Goal: Task Accomplishment & Management: Complete application form

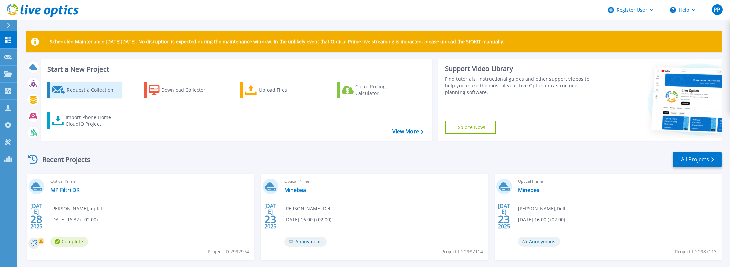
click at [93, 93] on div "Request a Collection" at bounding box center [94, 89] width 54 height 13
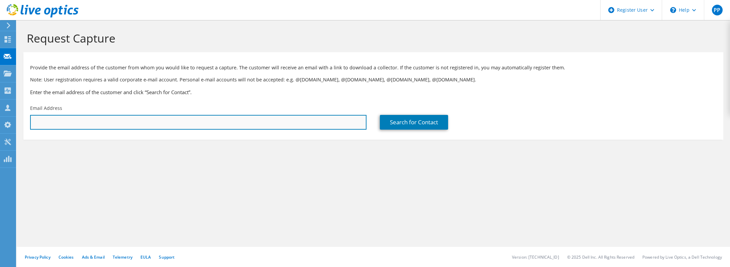
click at [188, 121] on input "text" at bounding box center [198, 122] width 337 height 15
paste input "[PERSON_NAME][EMAIL_ADDRESS][PERSON_NAME][DOMAIN_NAME]"
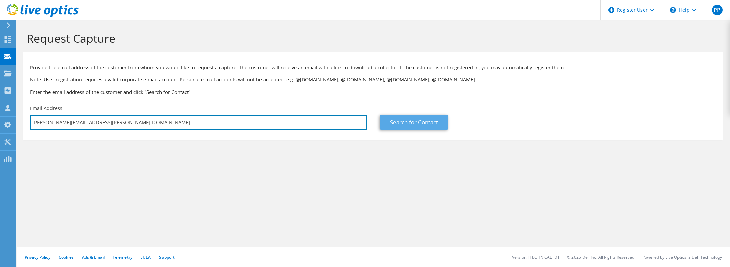
type input "[PERSON_NAME][EMAIL_ADDRESS][PERSON_NAME][DOMAIN_NAME]"
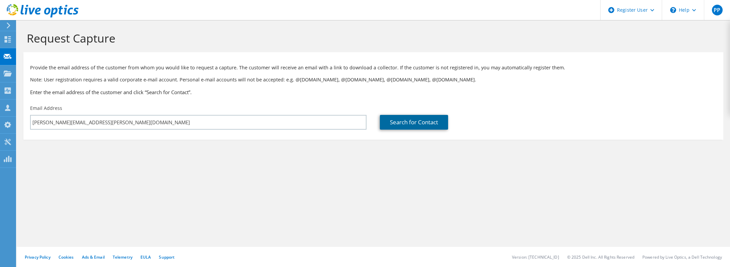
click at [412, 123] on link "Search for Contact" at bounding box center [414, 122] width 68 height 15
type input "SPECTRUM MEDICAL SRL"
type input "[PERSON_NAME]"
type input "[GEOGRAPHIC_DATA]"
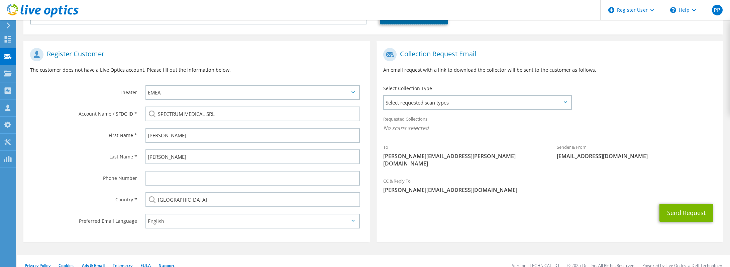
scroll to position [107, 0]
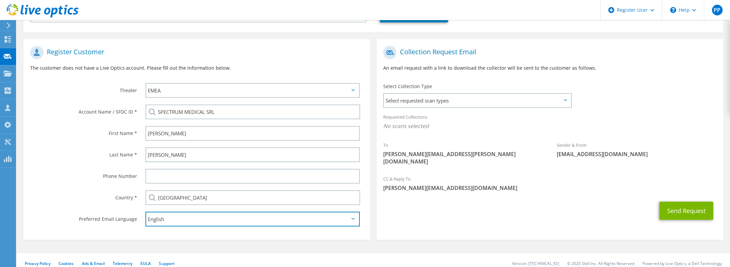
click at [194, 225] on select "English Deutsch Español Français Italiano Polski Português Русский 한국어 中文 日本語" at bounding box center [253, 218] width 214 height 15
select select "it-IT"
click at [146, 212] on select "English Deutsch Español Français Italiano Polski Português Русский 한국어 中文 日本語" at bounding box center [253, 218] width 214 height 15
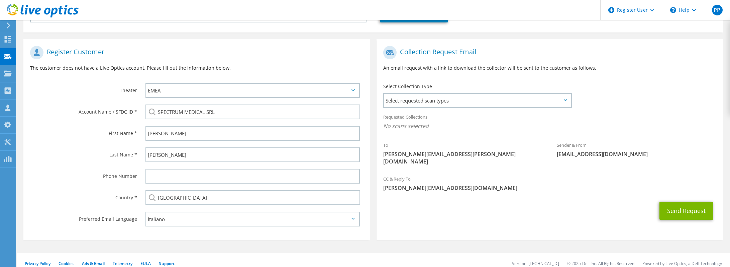
click at [66, 147] on div "Last Name *" at bounding box center [80, 154] width 115 height 21
click at [473, 99] on span "Select requested scan types" at bounding box center [477, 100] width 187 height 13
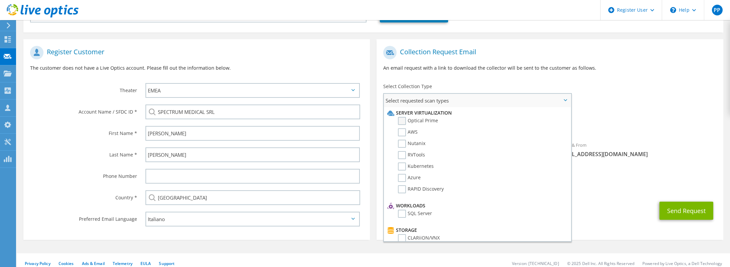
click at [423, 118] on label "Optical Prime" at bounding box center [418, 121] width 40 height 8
click at [0, 0] on input "Optical Prime" at bounding box center [0, 0] width 0 height 0
click at [659, 106] on div "To [PERSON_NAME][EMAIL_ADDRESS][PERSON_NAME][DOMAIN_NAME] Sender & From [EMAIL_…" at bounding box center [550, 107] width 347 height 131
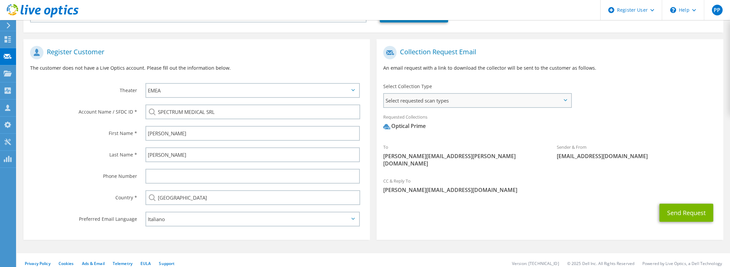
click at [496, 101] on span "Select requested scan types" at bounding box center [477, 100] width 187 height 13
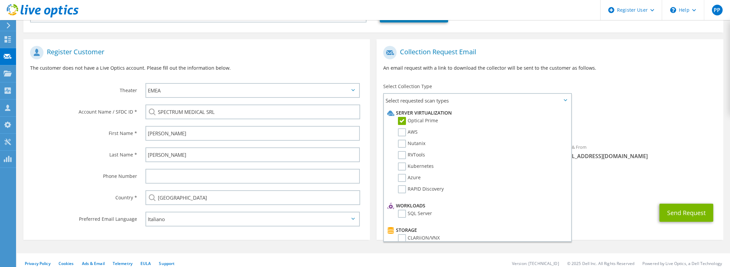
click at [664, 98] on div "To [PERSON_NAME][EMAIL_ADDRESS][PERSON_NAME][DOMAIN_NAME] Sender & From [EMAIL_…" at bounding box center [550, 107] width 347 height 131
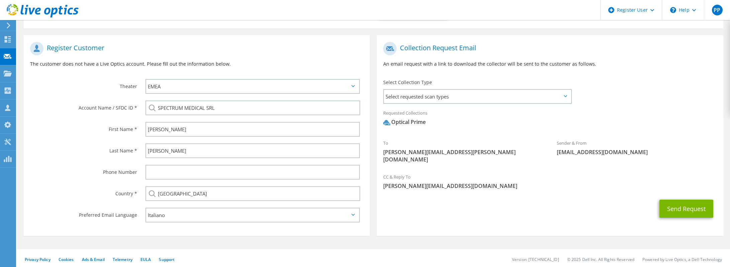
scroll to position [114, 0]
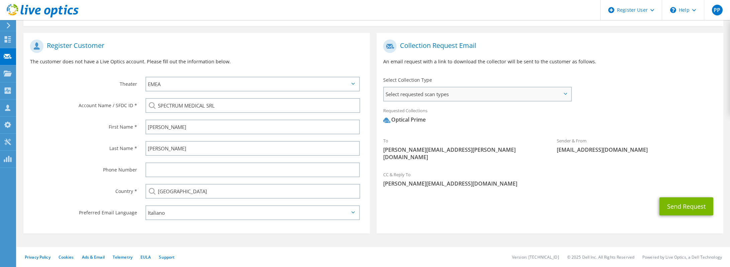
click at [445, 95] on span "Select requested scan types" at bounding box center [477, 93] width 187 height 13
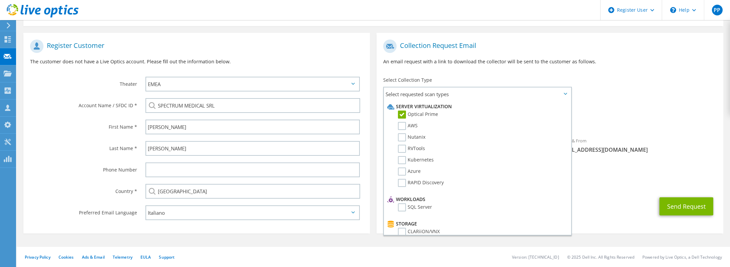
click at [630, 98] on div "To [PERSON_NAME][EMAIL_ADDRESS][PERSON_NAME][DOMAIN_NAME] Sender & From [EMAIL_…" at bounding box center [550, 101] width 347 height 131
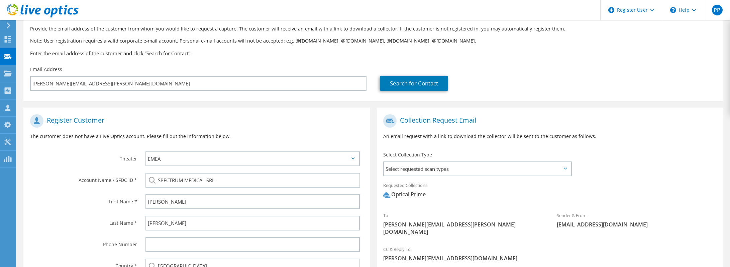
scroll to position [80, 0]
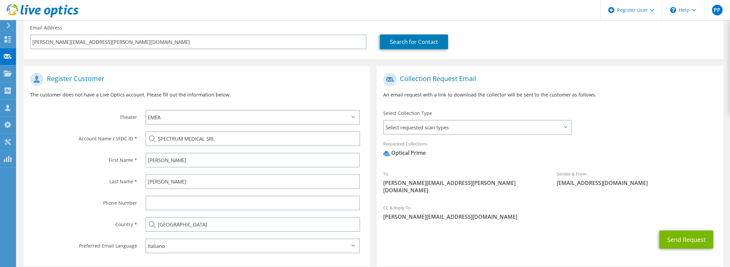
click at [625, 113] on div "To [PERSON_NAME][EMAIL_ADDRESS][PERSON_NAME][DOMAIN_NAME] Sender & From [EMAIL_…" at bounding box center [550, 134] width 347 height 131
click at [501, 126] on span "Select requested scan types" at bounding box center [477, 126] width 187 height 13
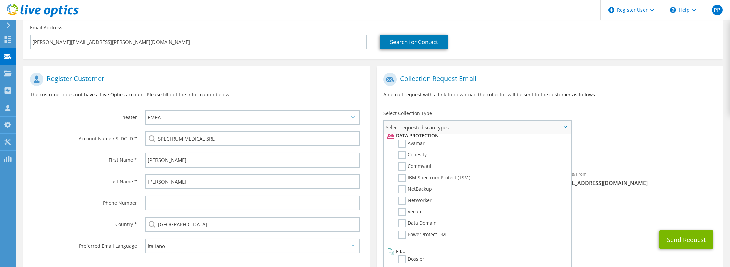
scroll to position [0, 0]
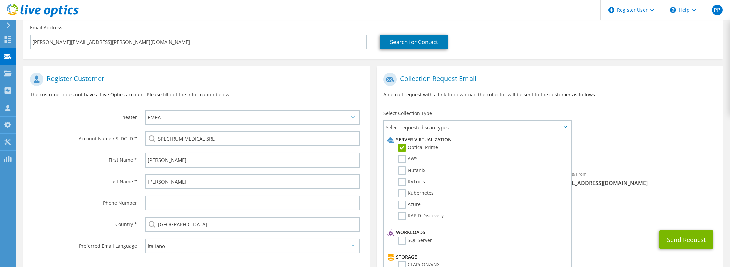
click at [658, 149] on span "Optical Prime" at bounding box center [549, 154] width 333 height 11
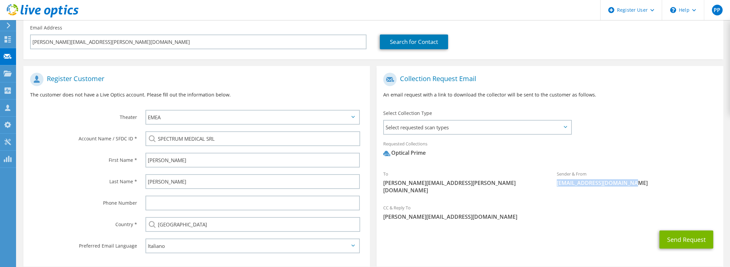
drag, startPoint x: 626, startPoint y: 183, endPoint x: 555, endPoint y: 183, distance: 70.2
click at [555, 183] on div "Sender & From [EMAIL_ADDRESS][DOMAIN_NAME]" at bounding box center [636, 178] width 173 height 23
drag, startPoint x: 555, startPoint y: 183, endPoint x: 550, endPoint y: 191, distance: 9.2
click at [550, 191] on div "Sender & From [EMAIL_ADDRESS][DOMAIN_NAME]" at bounding box center [636, 180] width 173 height 26
click at [512, 213] on span "[PERSON_NAME][EMAIL_ADDRESS][DOMAIN_NAME]" at bounding box center [549, 216] width 333 height 7
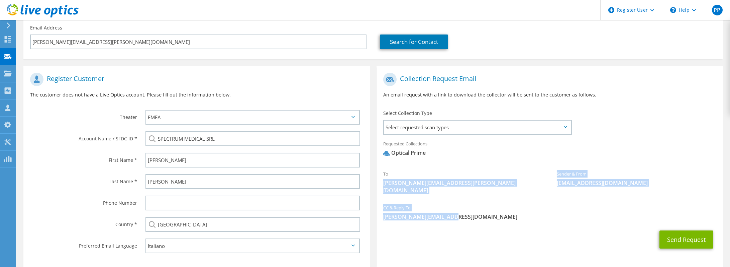
drag, startPoint x: 465, startPoint y: 211, endPoint x: 373, endPoint y: 186, distance: 95.2
click at [373, 186] on div "Collection Request Email An email request with a link to download the collector…" at bounding box center [549, 168] width 353 height 204
drag, startPoint x: 373, startPoint y: 186, endPoint x: 504, endPoint y: 213, distance: 133.6
click at [504, 213] on span "[PERSON_NAME][EMAIL_ADDRESS][DOMAIN_NAME]" at bounding box center [549, 216] width 333 height 7
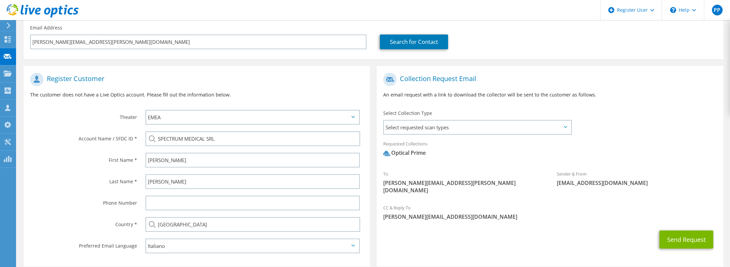
click at [485, 177] on div "To [PERSON_NAME][EMAIL_ADDRESS][PERSON_NAME][DOMAIN_NAME]" at bounding box center [463, 182] width 173 height 30
drag, startPoint x: 644, startPoint y: 184, endPoint x: 381, endPoint y: 175, distance: 263.4
click at [381, 175] on div "To [PERSON_NAME][EMAIL_ADDRESS][PERSON_NAME][DOMAIN_NAME] Sender & From [EMAIL_…" at bounding box center [550, 134] width 347 height 131
click at [463, 217] on div "CC & Reply To [PERSON_NAME][EMAIL_ADDRESS][DOMAIN_NAME]" at bounding box center [550, 213] width 347 height 26
click at [62, 116] on label "Theater" at bounding box center [83, 115] width 107 height 11
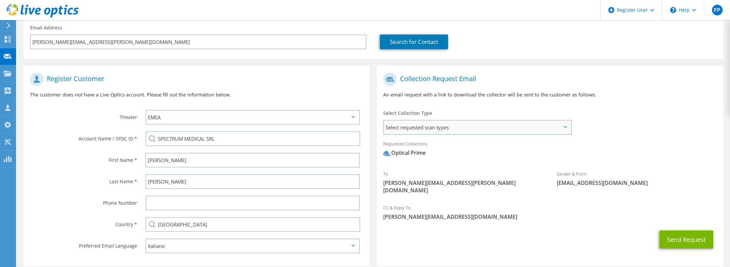
click at [453, 126] on span "Select requested scan types" at bounding box center [477, 126] width 187 height 13
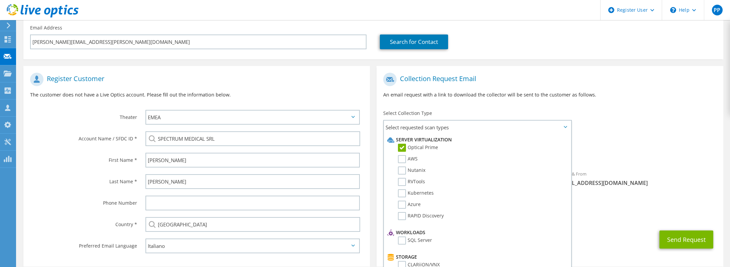
click at [606, 146] on div "Requested Collections No scans selected Optical Prime" at bounding box center [550, 149] width 347 height 27
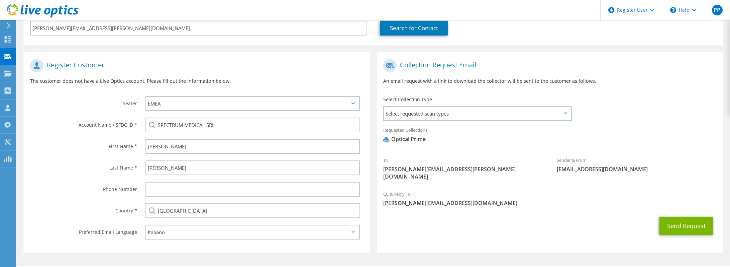
scroll to position [114, 0]
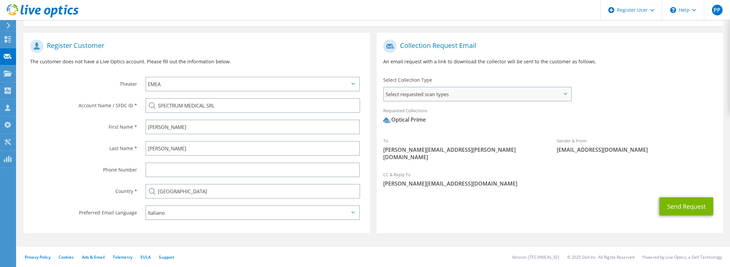
click at [524, 90] on span "Select requested scan types" at bounding box center [477, 93] width 187 height 13
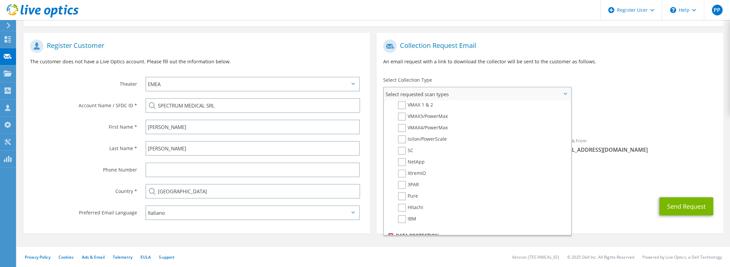
scroll to position [293, 0]
click at [631, 117] on span "Optical Prime" at bounding box center [549, 121] width 333 height 11
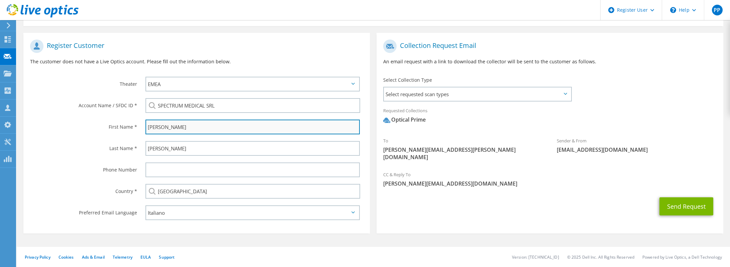
drag, startPoint x: 214, startPoint y: 128, endPoint x: 154, endPoint y: 129, distance: 60.2
click at [154, 129] on input "[PERSON_NAME]" at bounding box center [253, 126] width 214 height 15
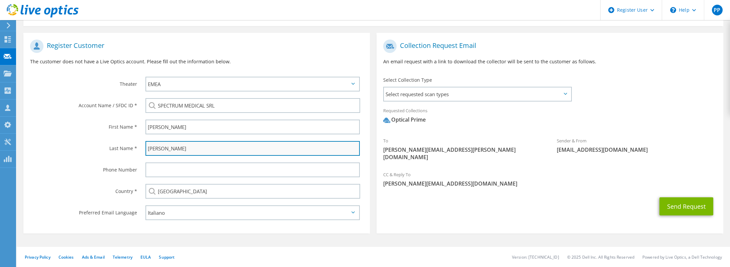
click at [238, 147] on input "[PERSON_NAME]" at bounding box center [253, 148] width 214 height 15
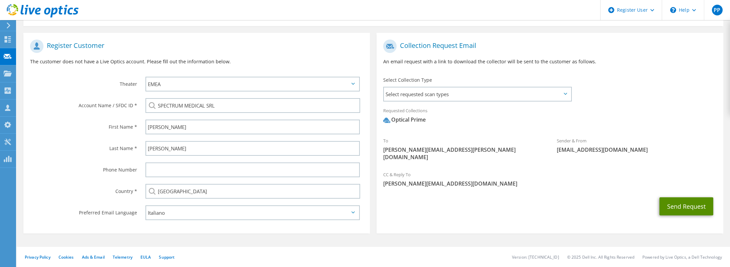
click at [680, 197] on button "Send Request" at bounding box center [687, 206] width 54 height 18
